Goal: Information Seeking & Learning: Learn about a topic

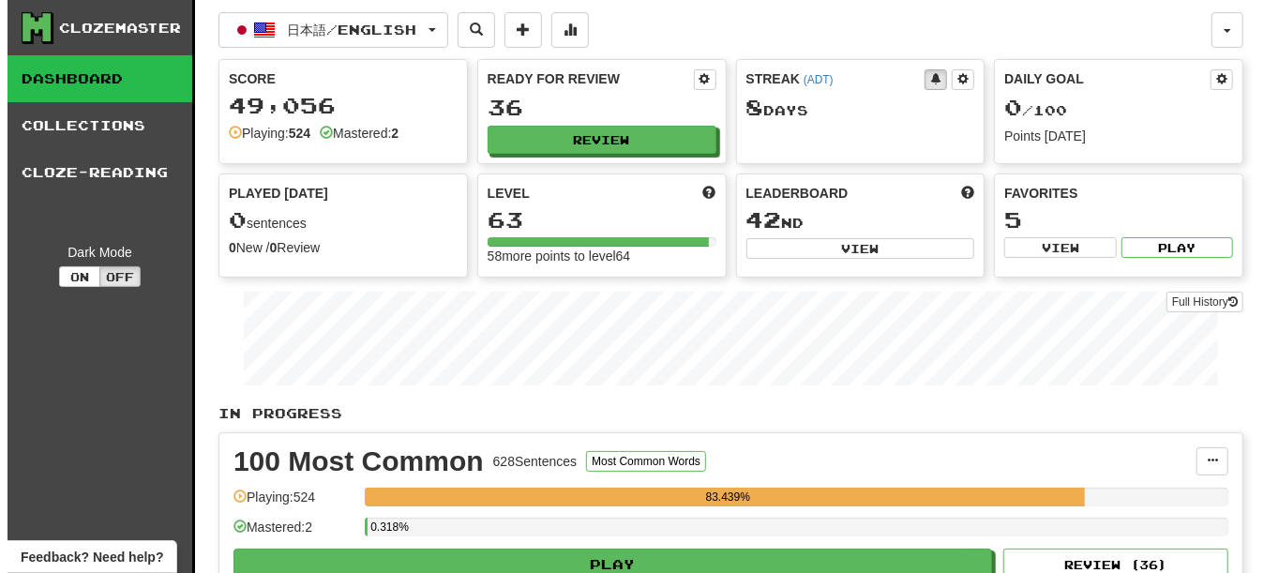
scroll to position [94, 0]
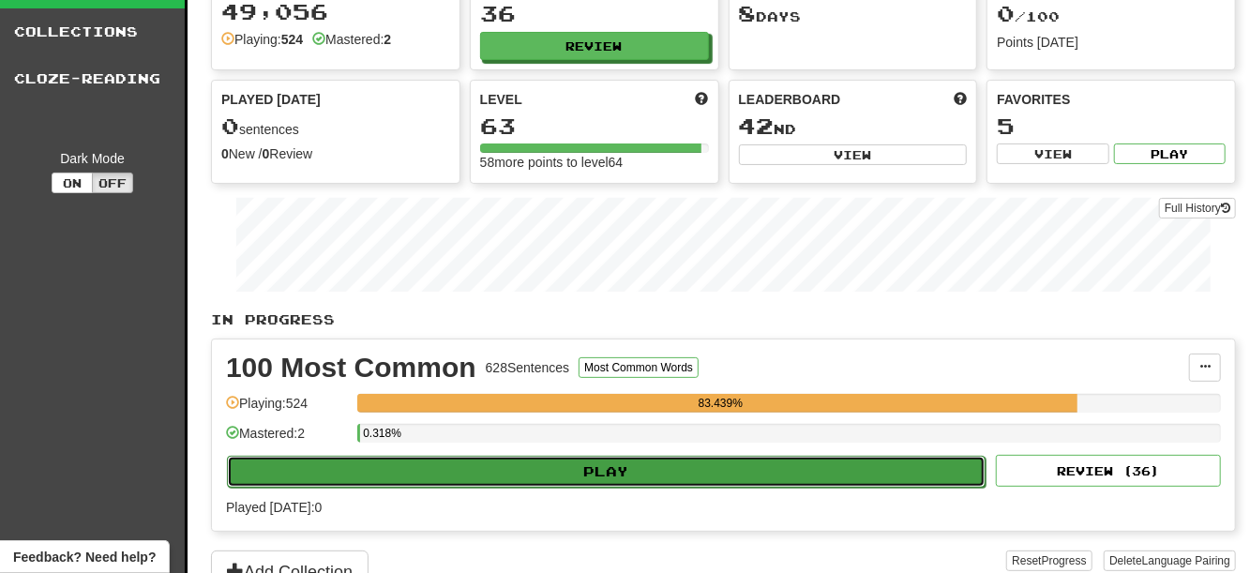
click at [663, 488] on button "Play" at bounding box center [606, 472] width 759 height 32
select select "**"
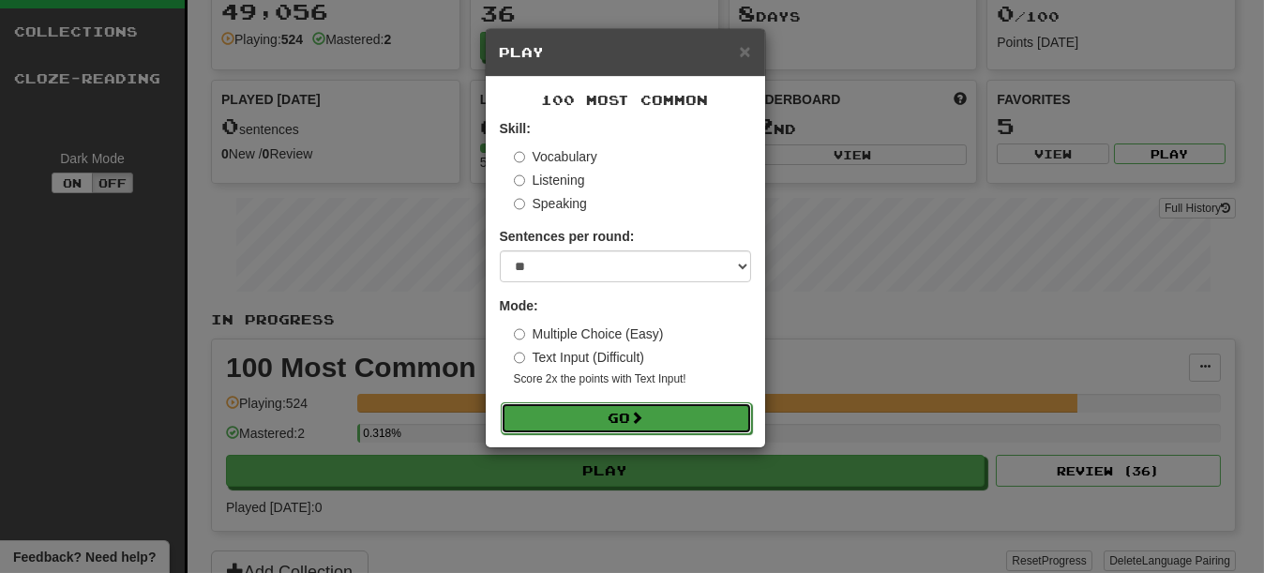
click at [617, 426] on button "Go" at bounding box center [626, 418] width 251 height 32
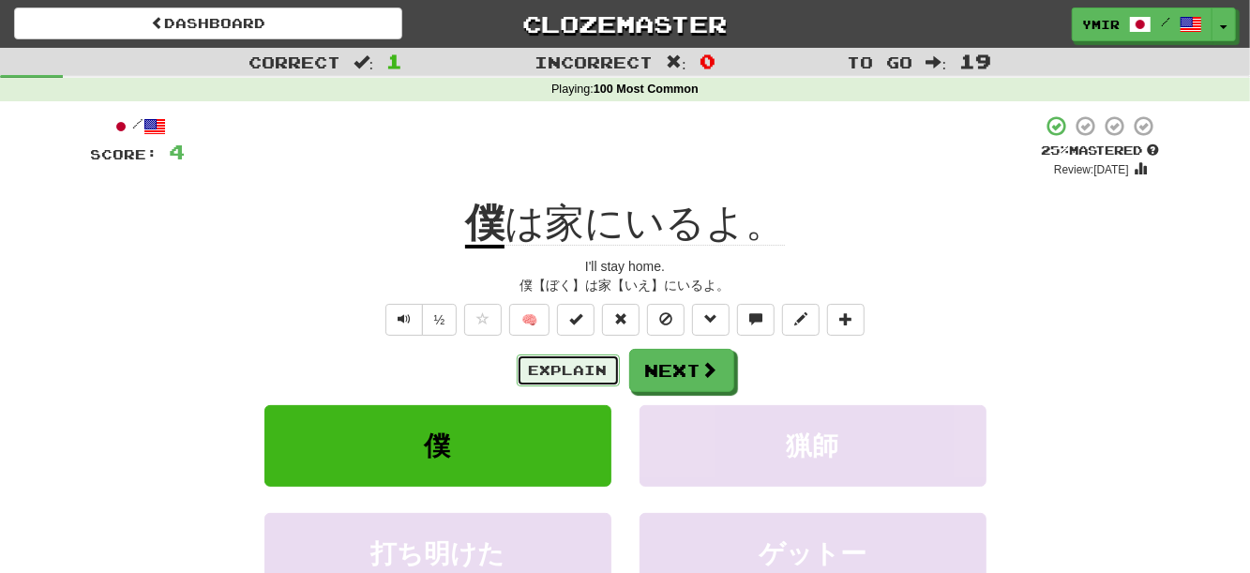
click at [577, 370] on button "Explain" at bounding box center [568, 371] width 103 height 32
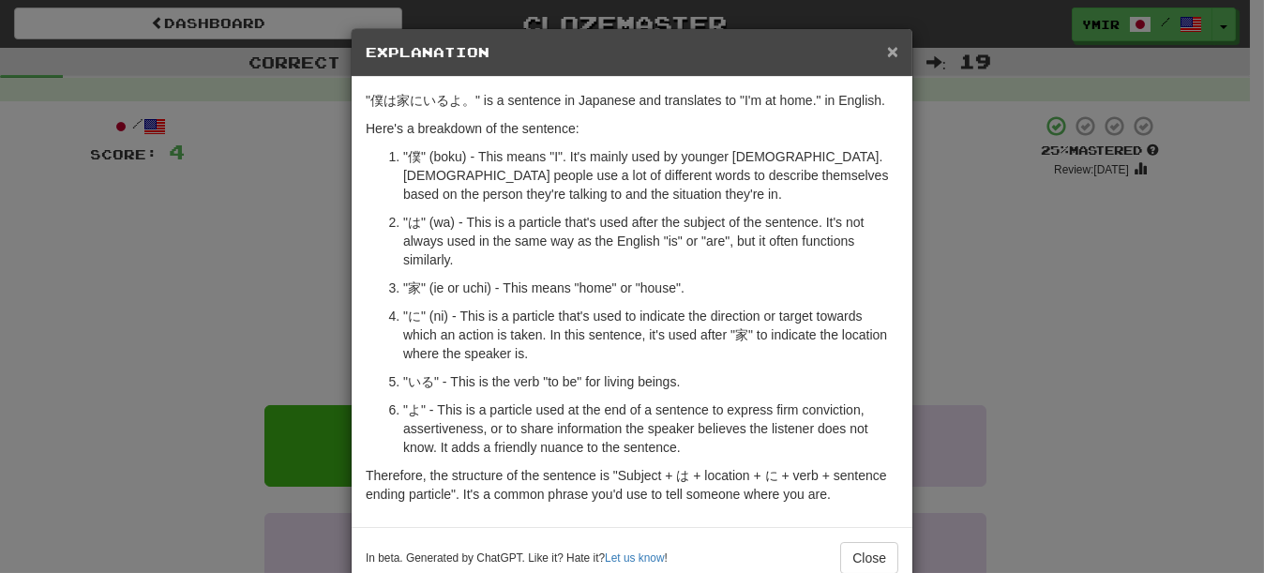
click at [887, 55] on span "×" at bounding box center [892, 51] width 11 height 22
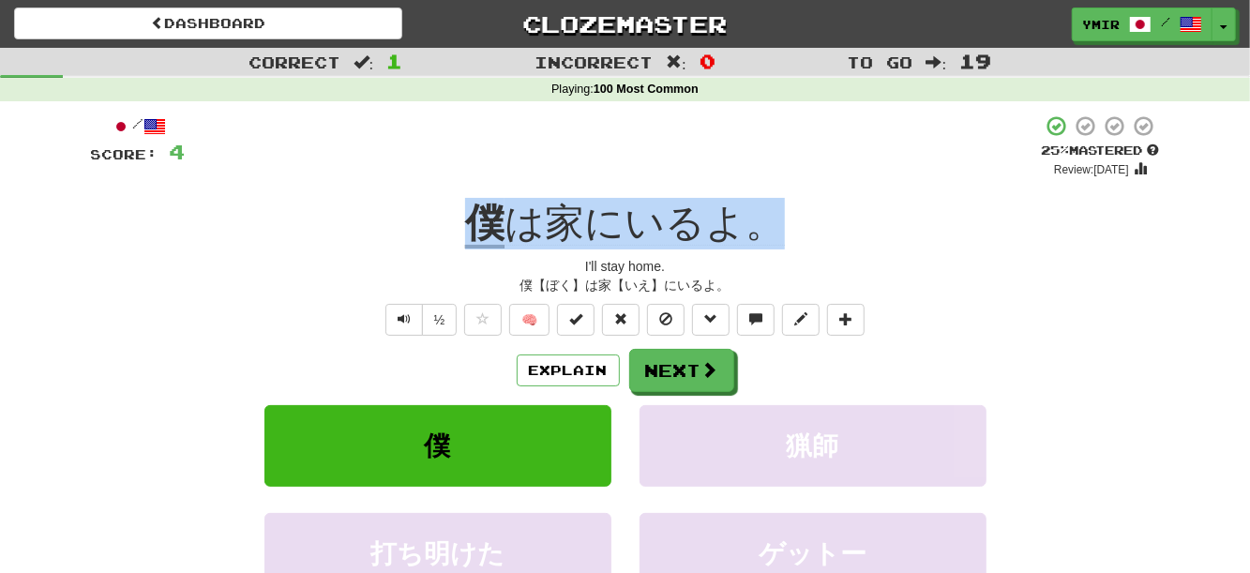
drag, startPoint x: 433, startPoint y: 239, endPoint x: 777, endPoint y: 238, distance: 343.3
click at [777, 238] on div "僕 は家にいるよ。" at bounding box center [625, 224] width 1069 height 52
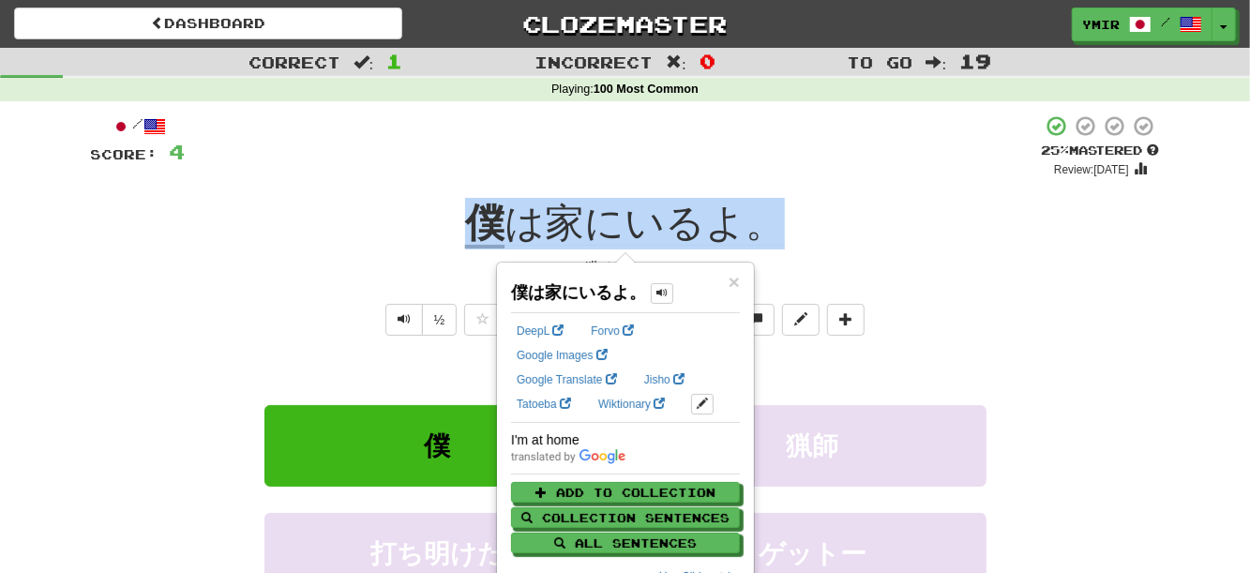
copy span "僕 は家にいるよ。"
click at [893, 241] on div "僕 は家にいるよ。" at bounding box center [625, 224] width 1069 height 52
click at [865, 227] on div "僕 は家にいるよ。" at bounding box center [625, 224] width 1069 height 52
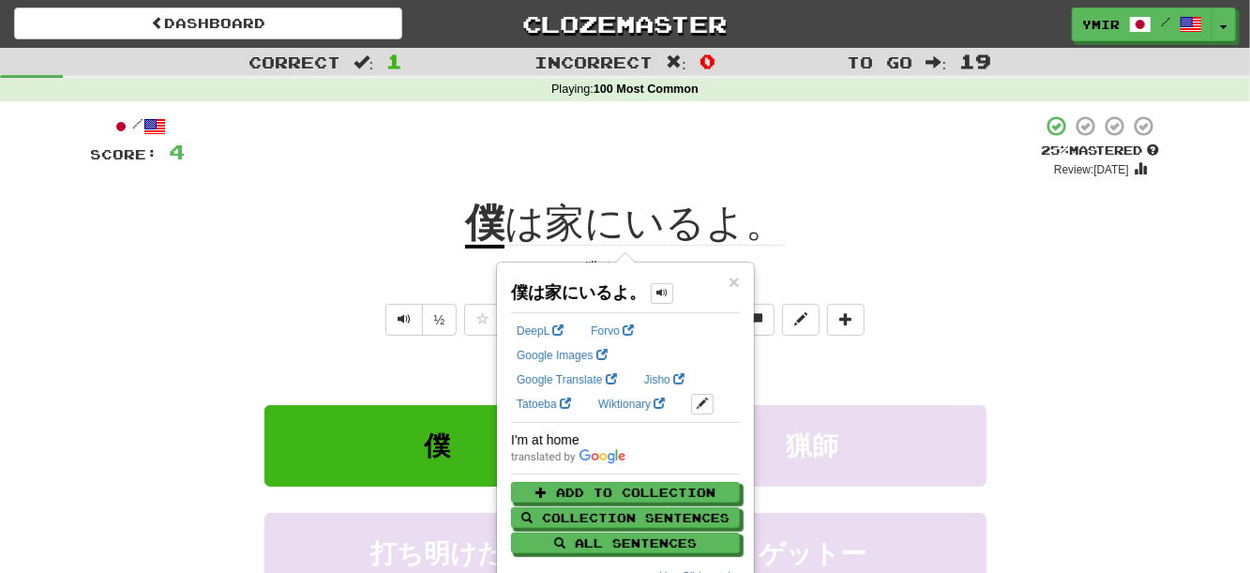
click at [883, 272] on div "I'll stay home." at bounding box center [625, 266] width 1069 height 19
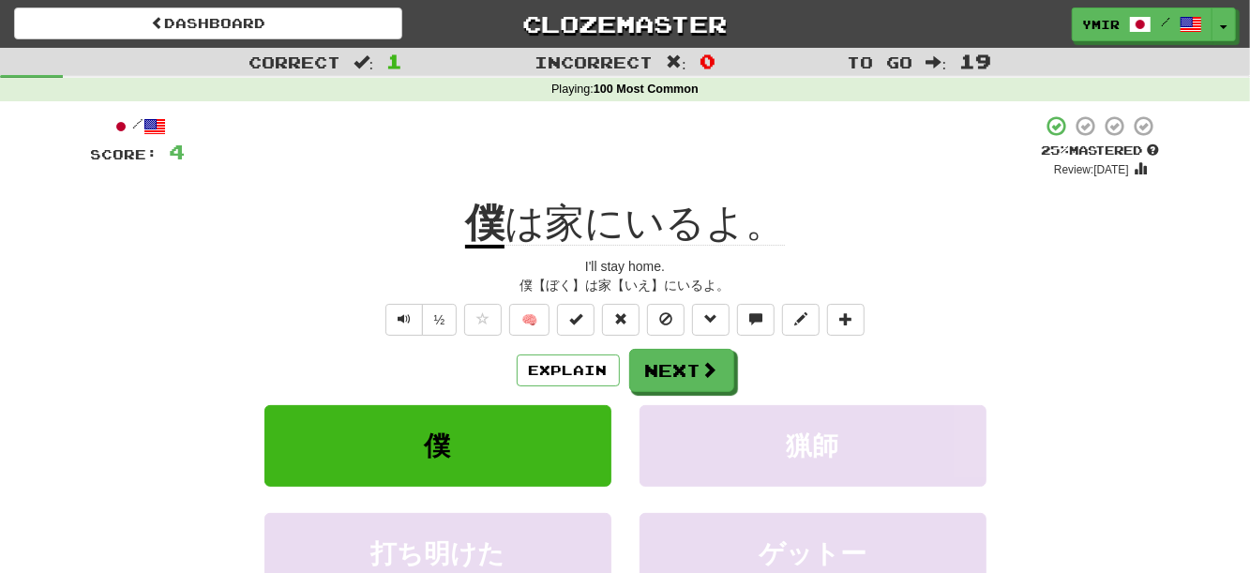
click at [973, 305] on div "/ Score: 4 + 4 25 % Mastered Review: 2025-08-22 僕 は家にいるよ。 I'll stay home. 僕【ぼく】…" at bounding box center [625, 417] width 1069 height 607
click at [716, 370] on span at bounding box center [710, 370] width 17 height 17
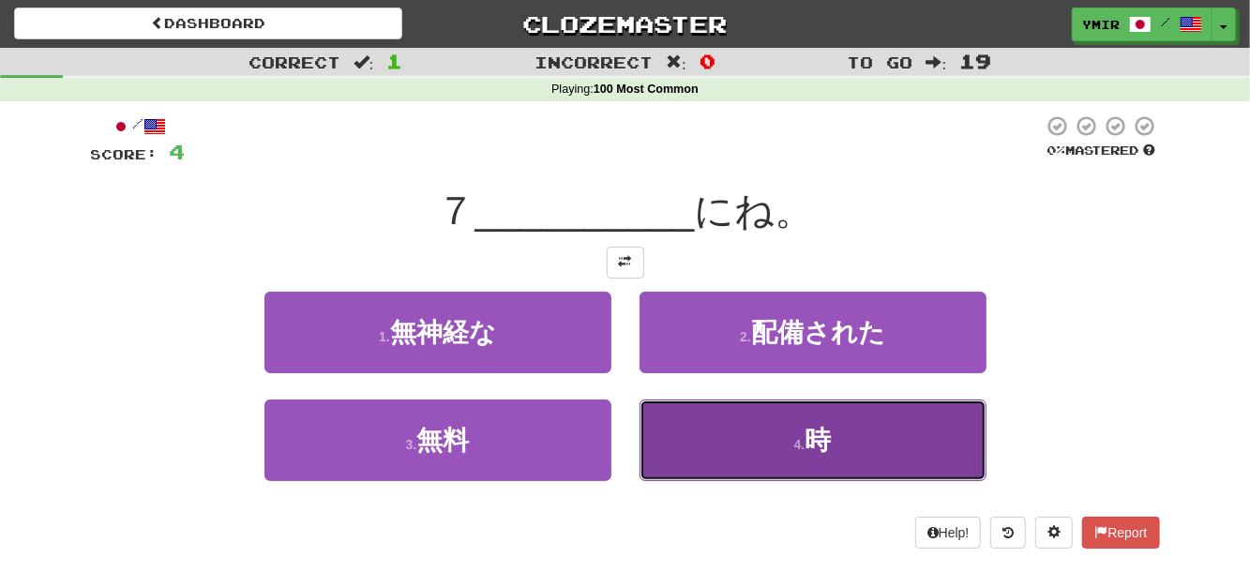
click at [689, 418] on button "4 . 時" at bounding box center [813, 441] width 347 height 82
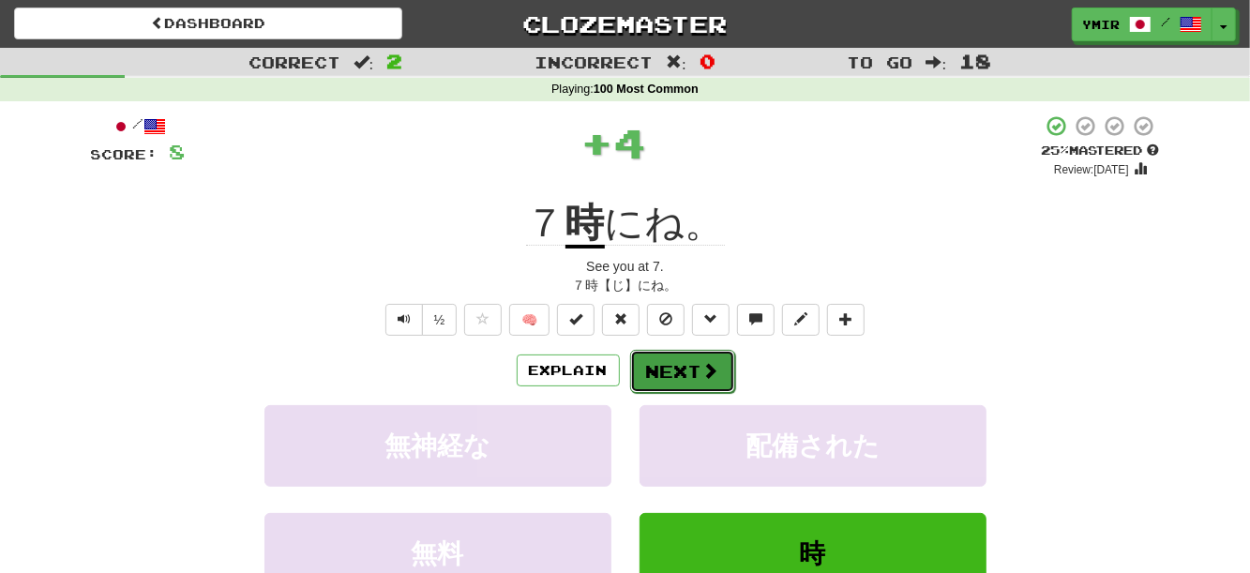
click at [664, 369] on button "Next" at bounding box center [682, 371] width 105 height 43
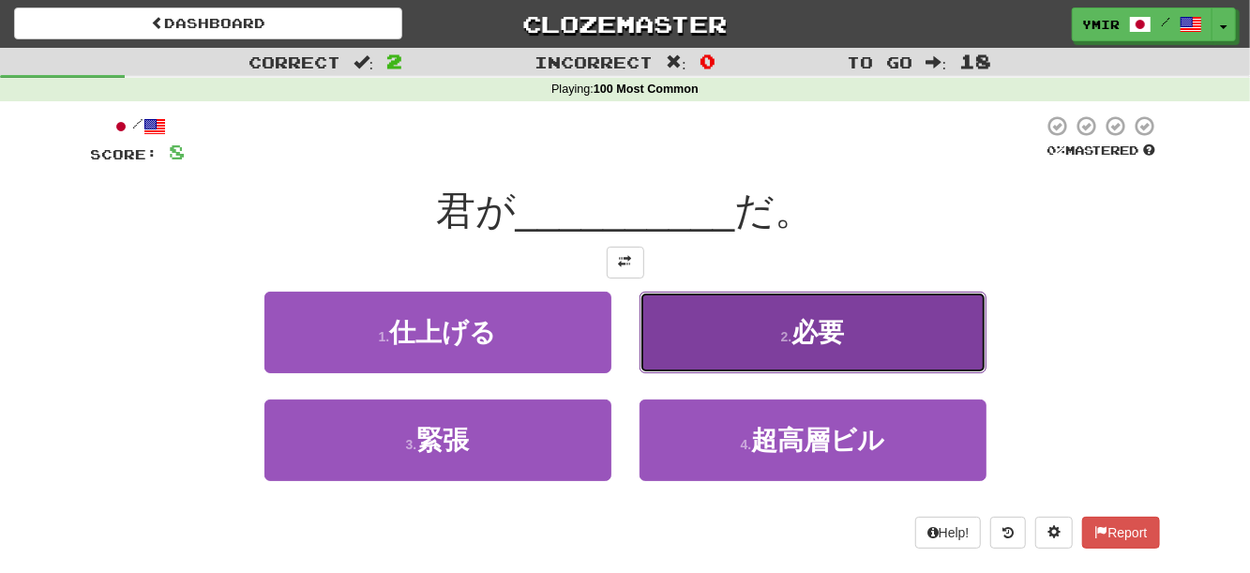
click at [664, 343] on button "2 . 必要" at bounding box center [813, 333] width 347 height 82
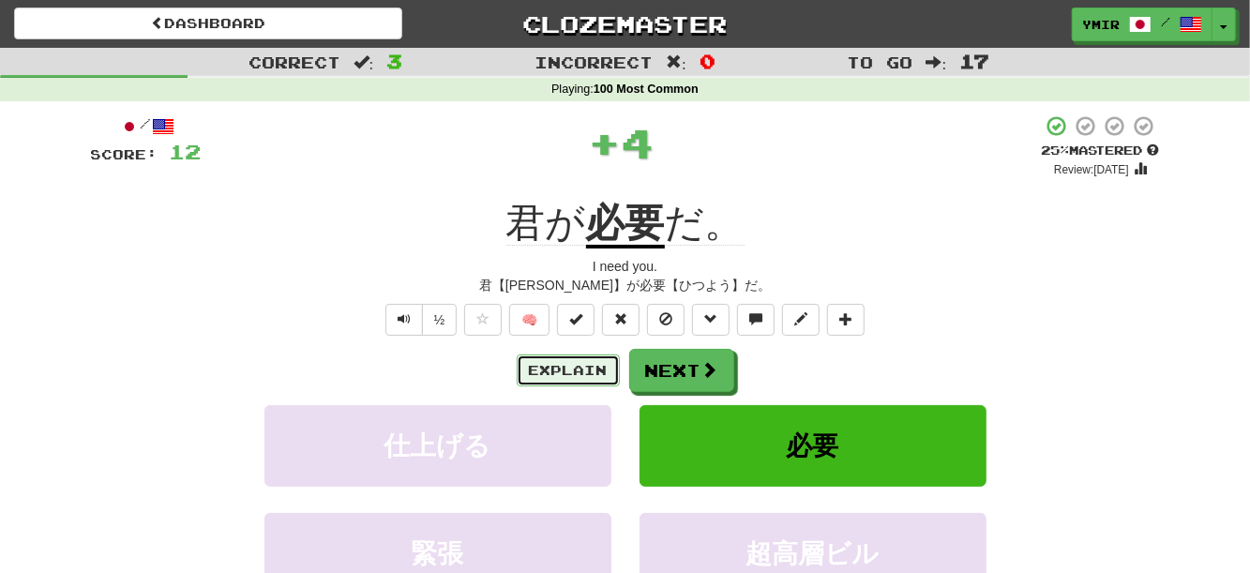
click at [593, 370] on button "Explain" at bounding box center [568, 371] width 103 height 32
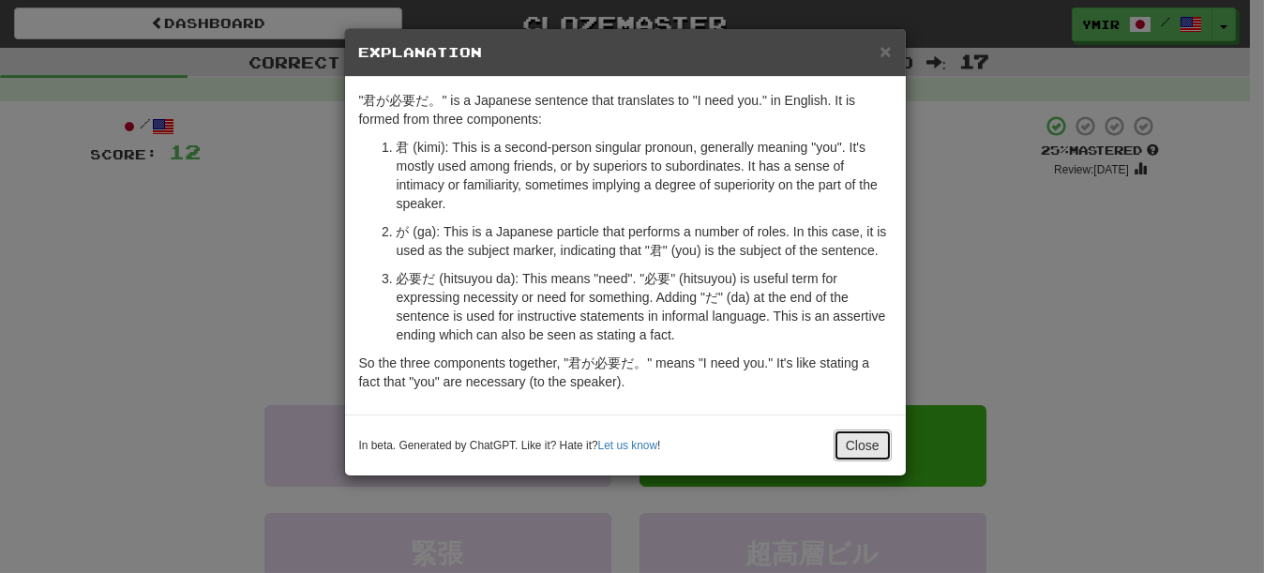
click at [863, 440] on button "Close" at bounding box center [863, 446] width 58 height 32
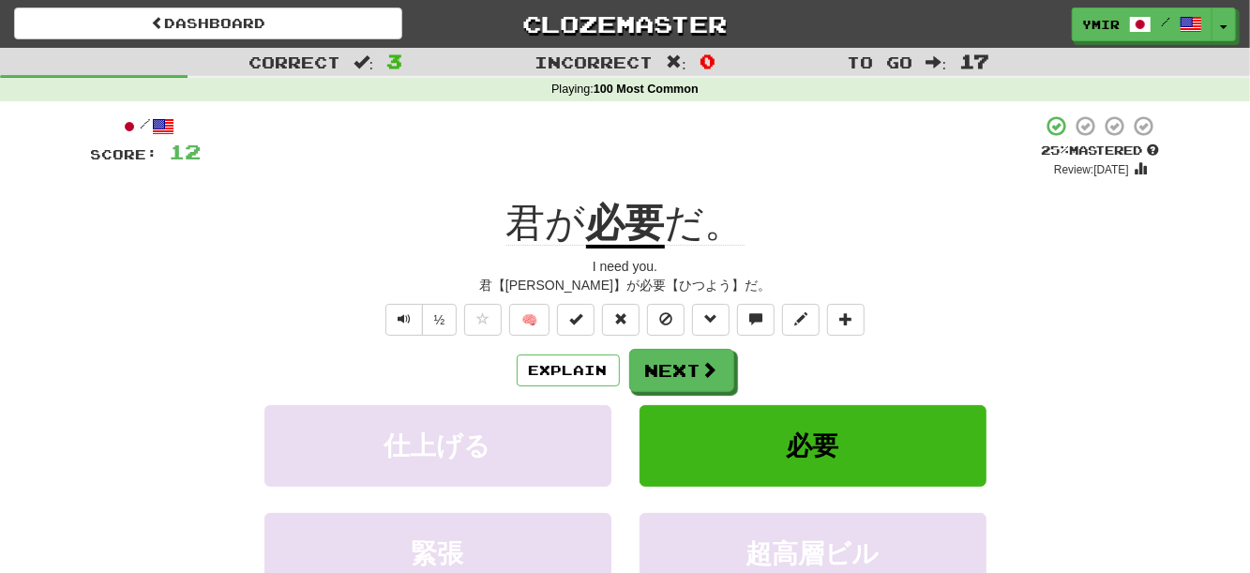
click at [1054, 345] on div "/ Score: 12 + 4 25 % Mastered Review: 2025-08-22 君が 必要 だ。 I need you. 君【きみ】が必要【…" at bounding box center [625, 417] width 1069 height 607
click at [659, 374] on button "Next" at bounding box center [682, 371] width 105 height 43
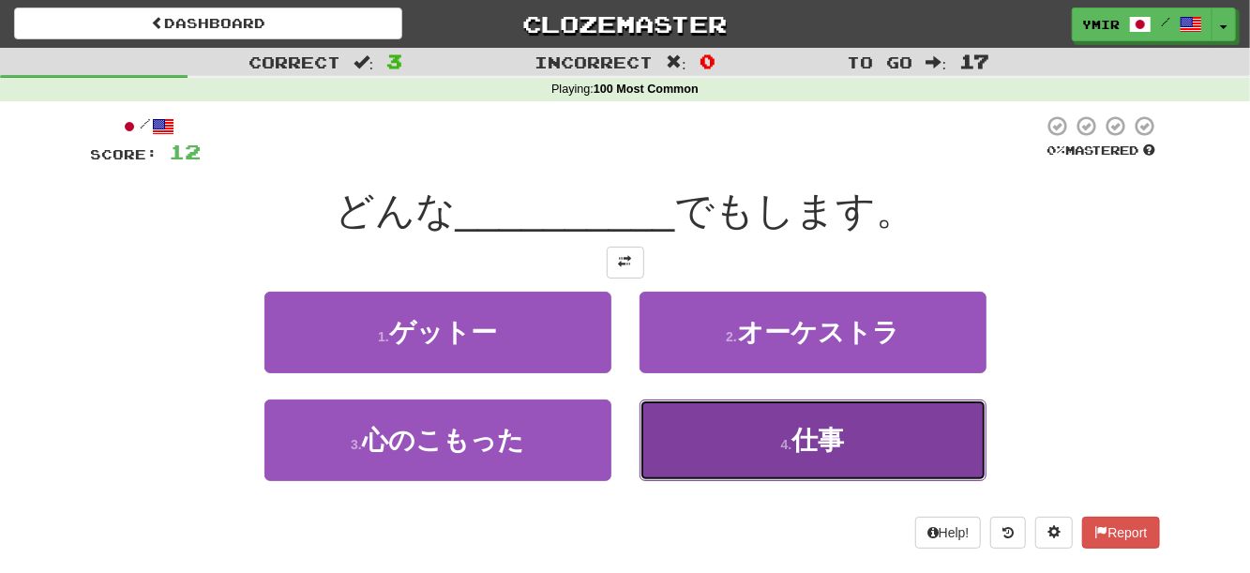
click at [682, 442] on button "4 . 仕事" at bounding box center [813, 441] width 347 height 82
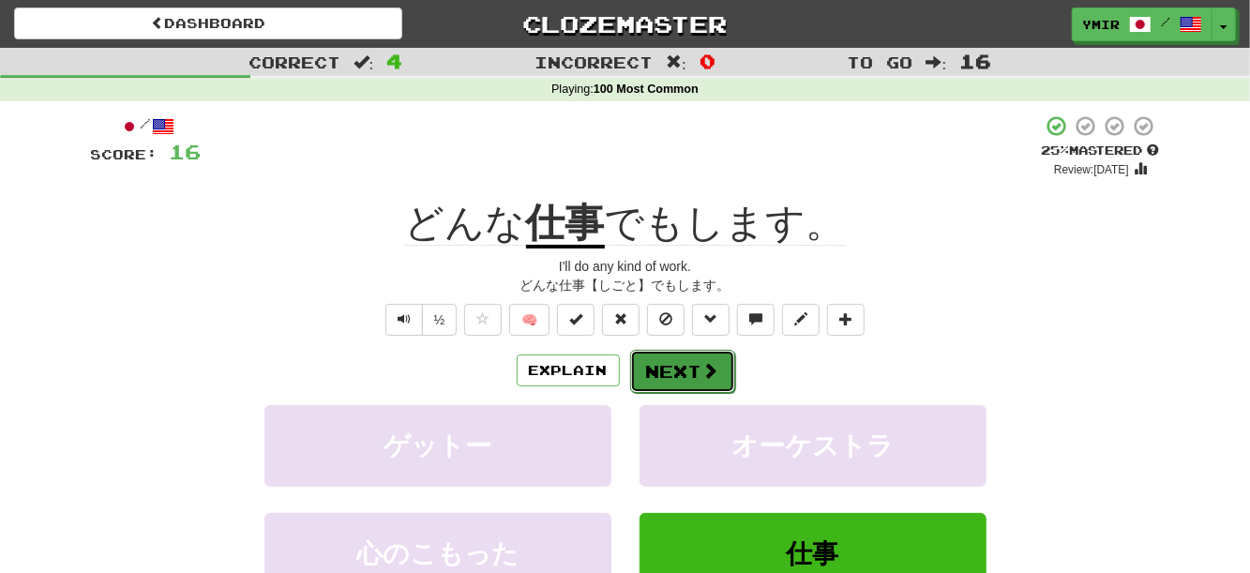
click at [675, 377] on button "Next" at bounding box center [682, 371] width 105 height 43
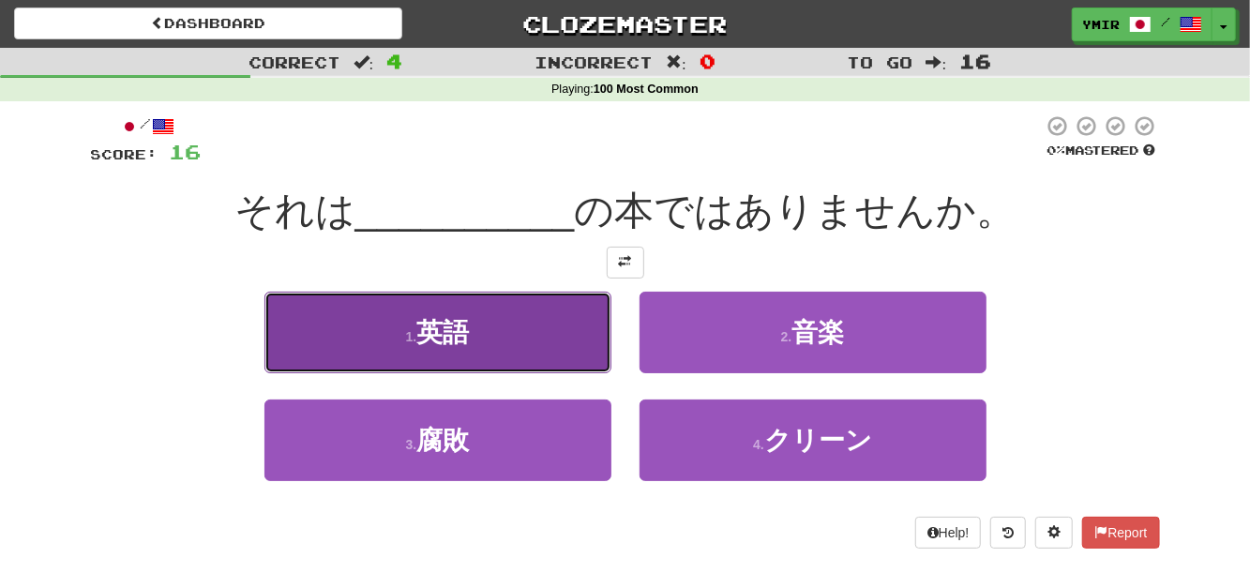
click at [545, 347] on button "1 . 英語" at bounding box center [437, 333] width 347 height 82
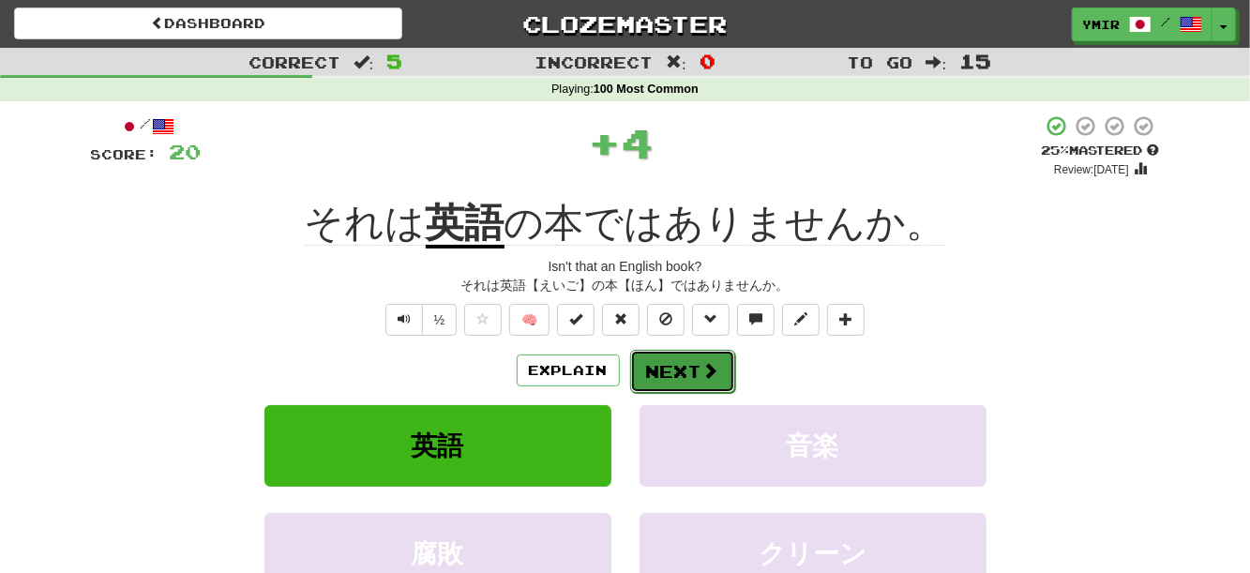
click at [672, 373] on button "Next" at bounding box center [682, 371] width 105 height 43
